Goal: Find contact information: Find contact information

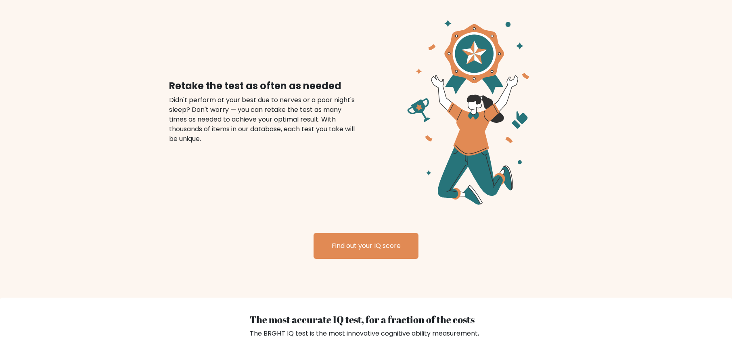
scroll to position [1278, 0]
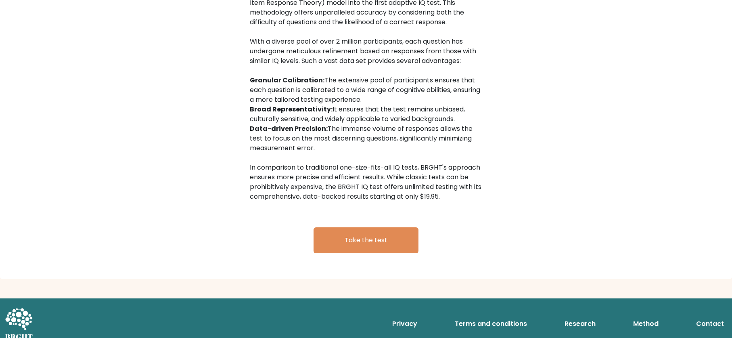
click at [405, 316] on link "Privacy" at bounding box center [404, 324] width 31 height 16
click at [409, 316] on link "Privacy" at bounding box center [404, 324] width 31 height 16
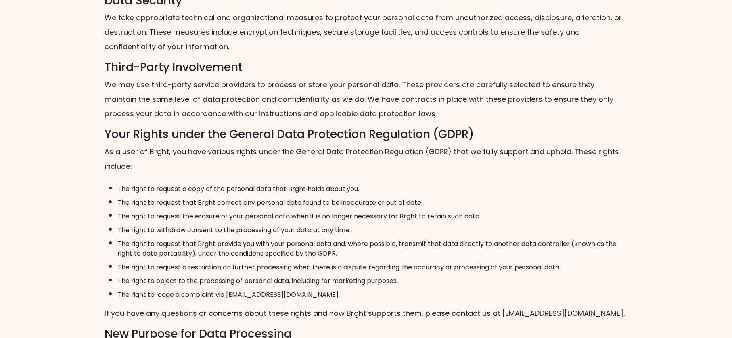
scroll to position [1621, 0]
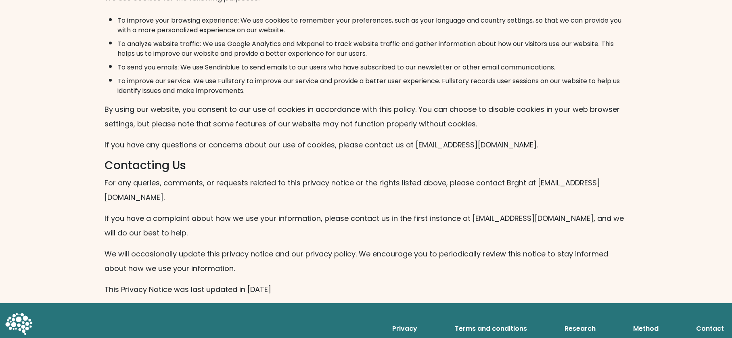
click at [233, 282] on p "This Privacy Notice was last updated in May 2023" at bounding box center [366, 289] width 523 height 15
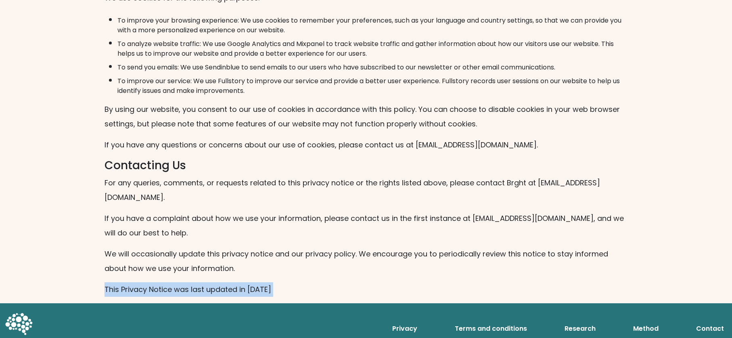
click at [233, 282] on p "This Privacy Notice was last updated in May 2023" at bounding box center [366, 289] width 523 height 15
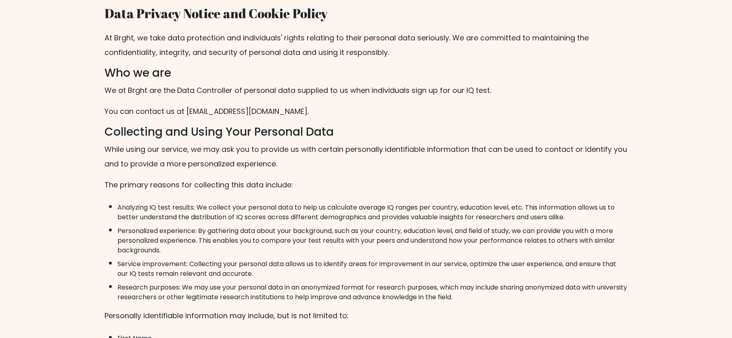
scroll to position [0, 0]
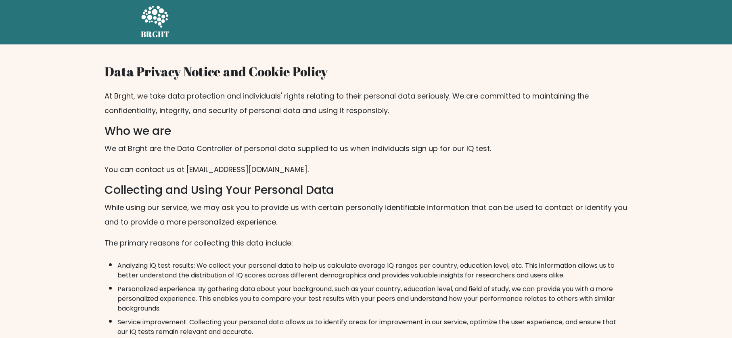
click at [153, 102] on p "At Brght, we take data protection and individuals' rights relating to their per…" at bounding box center [366, 103] width 523 height 29
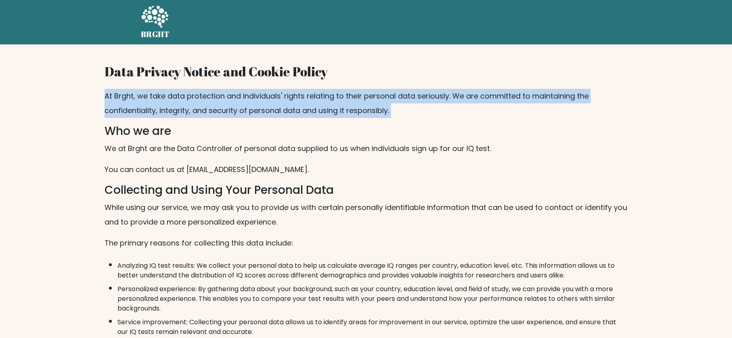
click at [153, 102] on p "At Brght, we take data protection and individuals' rights relating to their per…" at bounding box center [366, 103] width 523 height 29
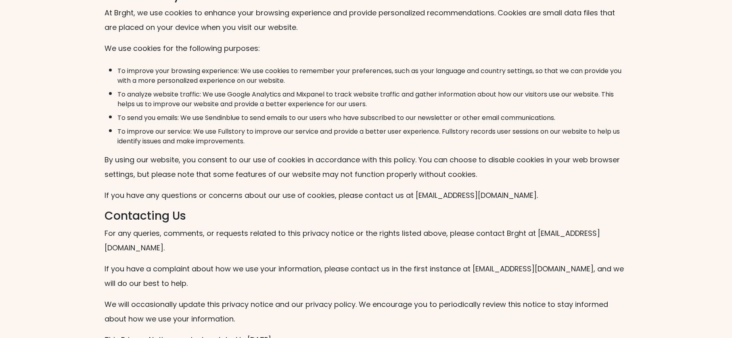
scroll to position [1621, 0]
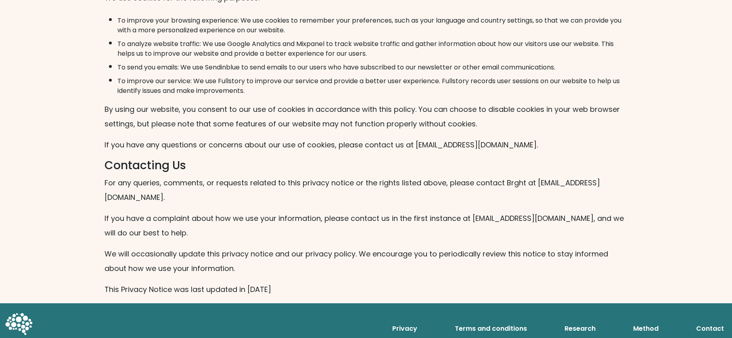
click at [503, 321] on link "Terms and conditions" at bounding box center [491, 329] width 79 height 16
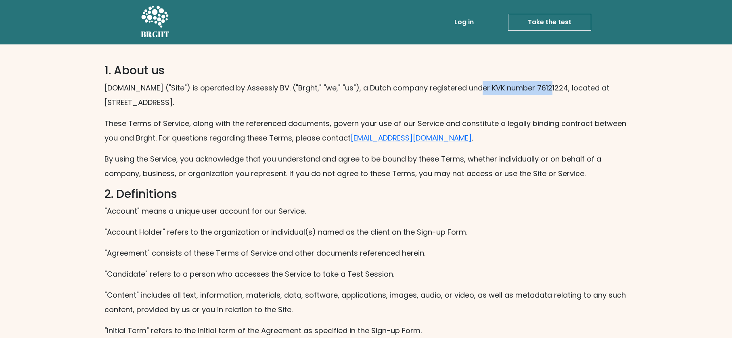
drag, startPoint x: 539, startPoint y: 87, endPoint x: 465, endPoint y: 85, distance: 74.3
click at [465, 85] on p "Brght.org ("Site") is operated by Assessly BV. ("Brght," "we," "us"), a Dutch c…" at bounding box center [366, 95] width 523 height 29
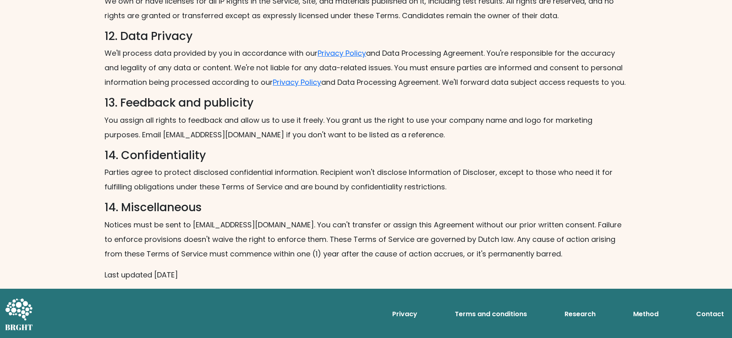
scroll to position [1112, 0]
click at [306, 77] on link "Privacy Policy" at bounding box center [297, 82] width 48 height 10
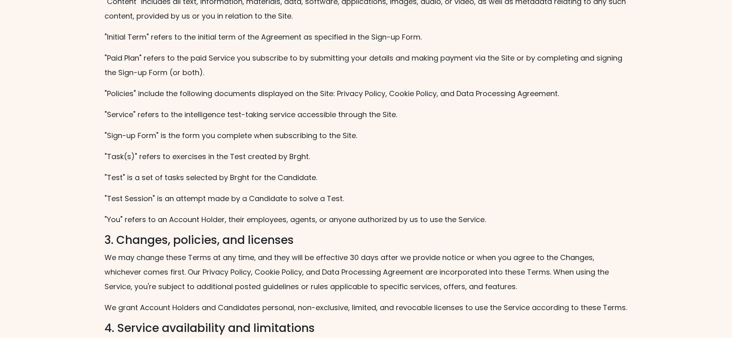
scroll to position [0, 0]
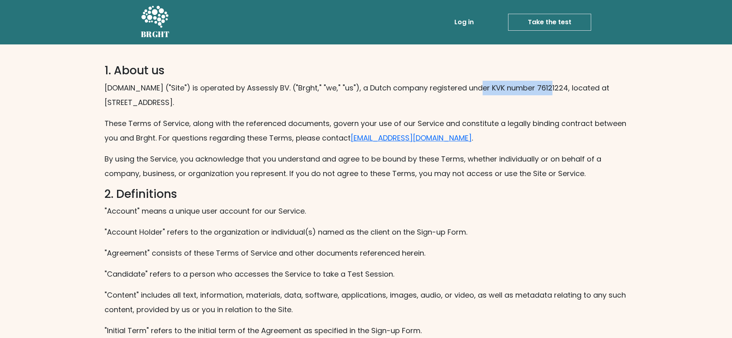
click at [493, 94] on p "[DOMAIN_NAME] ("Site") is operated by Assessly BV. ("Brght," "we," "us"), a Dut…" at bounding box center [366, 95] width 523 height 29
click at [492, 90] on p "Brght.org ("Site") is operated by Assessly BV. ("Brght," "we," "us"), a Dutch c…" at bounding box center [366, 95] width 523 height 29
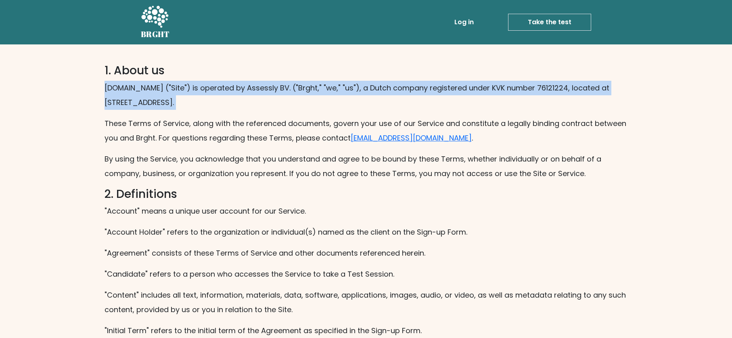
click at [492, 90] on p "[DOMAIN_NAME] ("Site") is operated by Assessly BV. ("Brght," "we," "us"), a Dut…" at bounding box center [366, 95] width 523 height 29
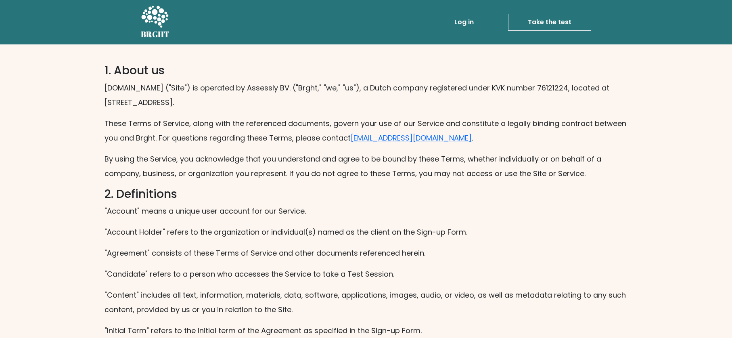
drag, startPoint x: 233, startPoint y: 98, endPoint x: 265, endPoint y: 86, distance: 34.5
click at [265, 86] on p "[DOMAIN_NAME] ("Site") is operated by Assessly BV. ("Brght," "we," "us"), a Dut…" at bounding box center [366, 95] width 523 height 29
click at [514, 95] on p "[DOMAIN_NAME] ("Site") is operated by Assessly BV. ("Brght," "we," "us"), a Dut…" at bounding box center [366, 95] width 523 height 29
drag, startPoint x: 592, startPoint y: 89, endPoint x: 189, endPoint y: 99, distance: 403.1
click at [189, 99] on p "Brght.org ("Site") is operated by Assessly BV. ("Brght," "we," "us"), a Dutch c…" at bounding box center [366, 95] width 523 height 29
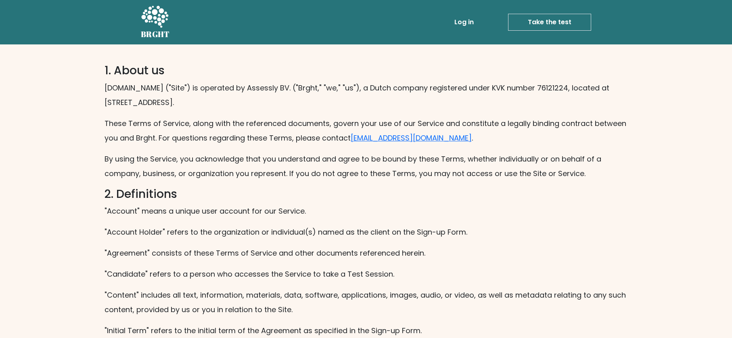
copy p "Kerkstraat 310, 1017 HC, Amsterdam"
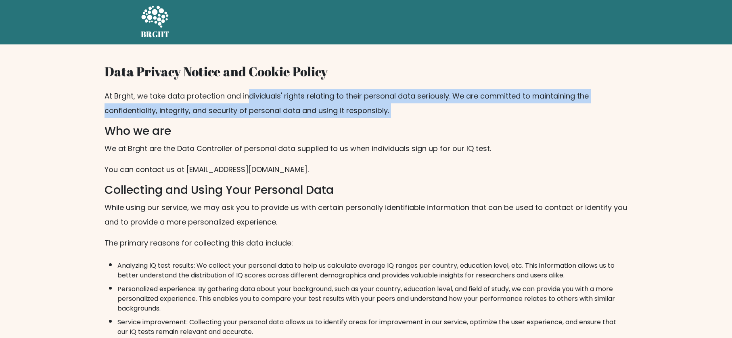
drag, startPoint x: 247, startPoint y: 97, endPoint x: 394, endPoint y: 121, distance: 149.7
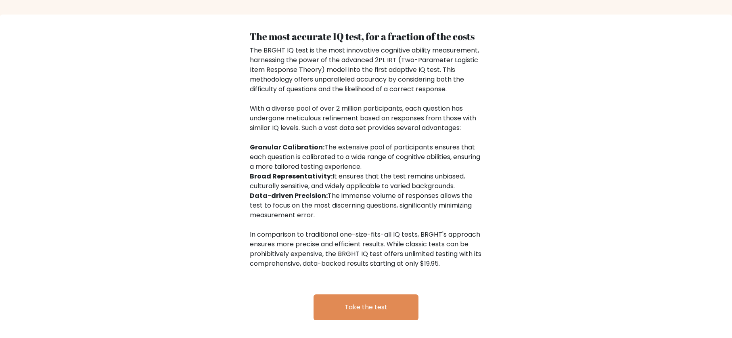
scroll to position [1278, 0]
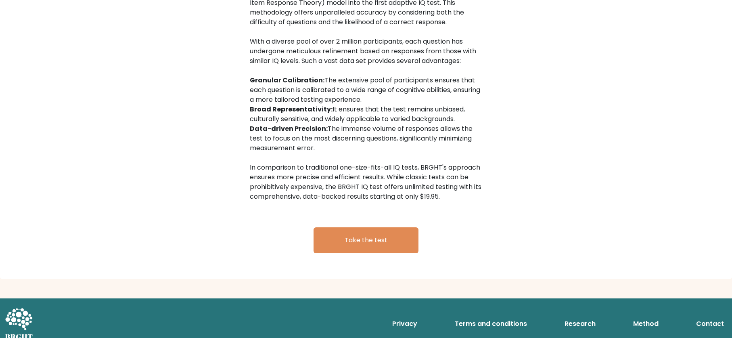
click at [493, 316] on link "Terms and conditions" at bounding box center [491, 324] width 79 height 16
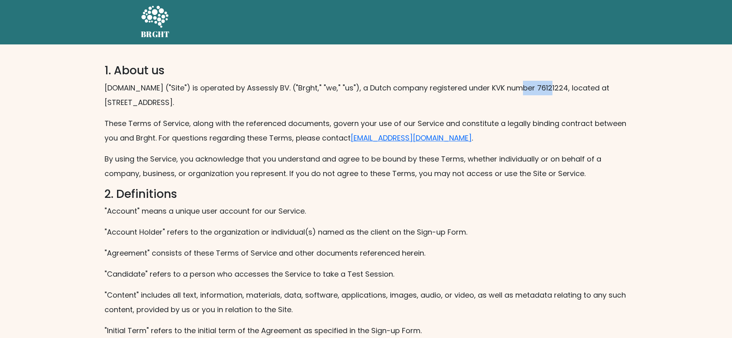
drag, startPoint x: 539, startPoint y: 86, endPoint x: 510, endPoint y: 87, distance: 29.5
click at [510, 87] on p "[DOMAIN_NAME] ("Site") is operated by Assessly BV. ("Brght," "we," "us"), a Dut…" at bounding box center [366, 95] width 523 height 29
copy p "76121224"
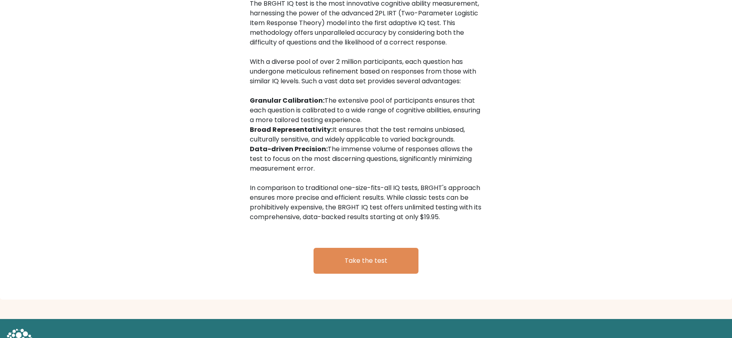
scroll to position [1211, 0]
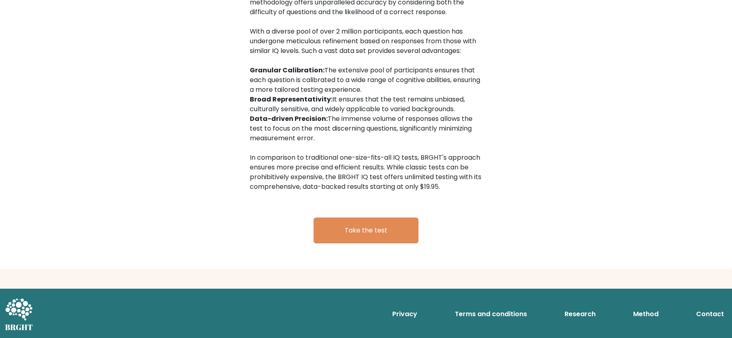
click at [493, 311] on link "Terms and conditions" at bounding box center [491, 314] width 79 height 16
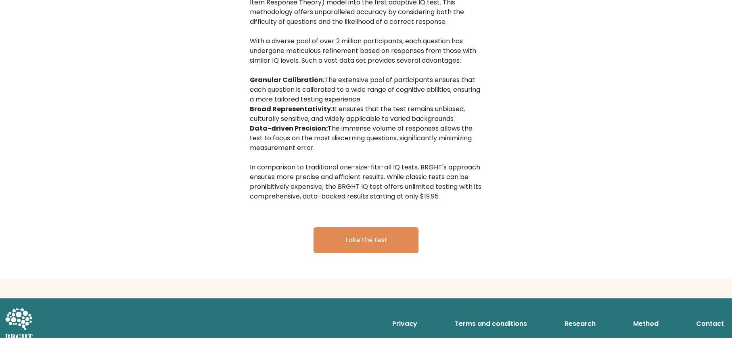
click at [493, 317] on link "Terms and conditions" at bounding box center [491, 323] width 79 height 16
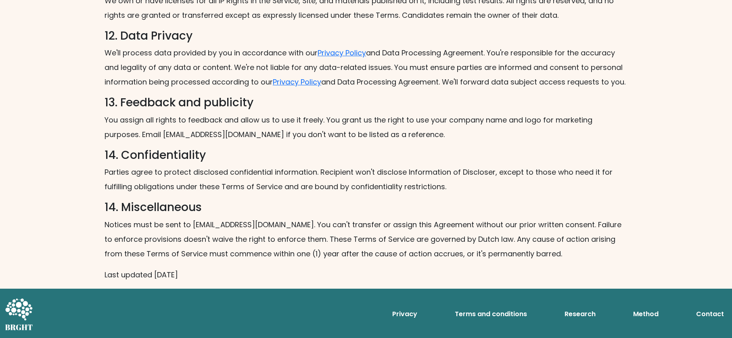
scroll to position [1113, 0]
click at [416, 313] on link "Privacy" at bounding box center [404, 314] width 31 height 16
